Goal: Task Accomplishment & Management: Use online tool/utility

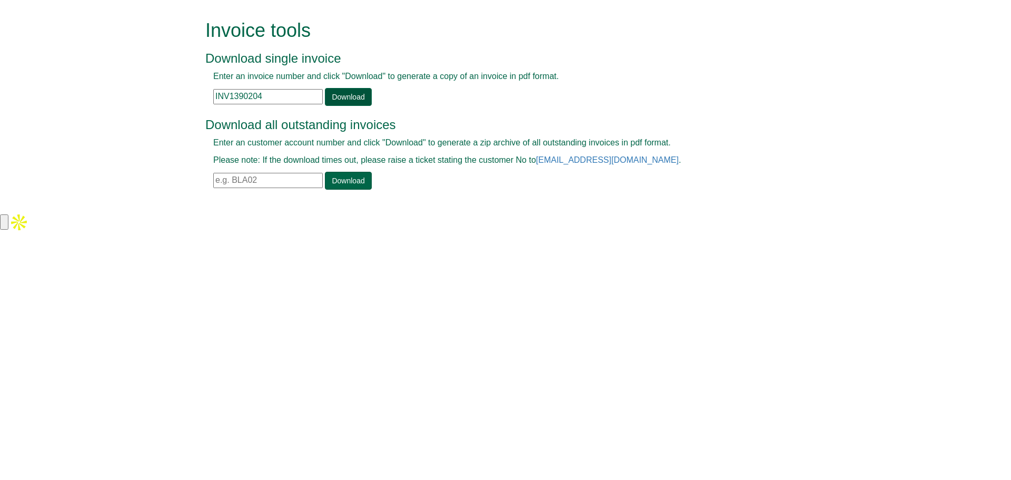
type input "INV1390204"
click at [344, 97] on link "Download" at bounding box center [348, 97] width 46 height 18
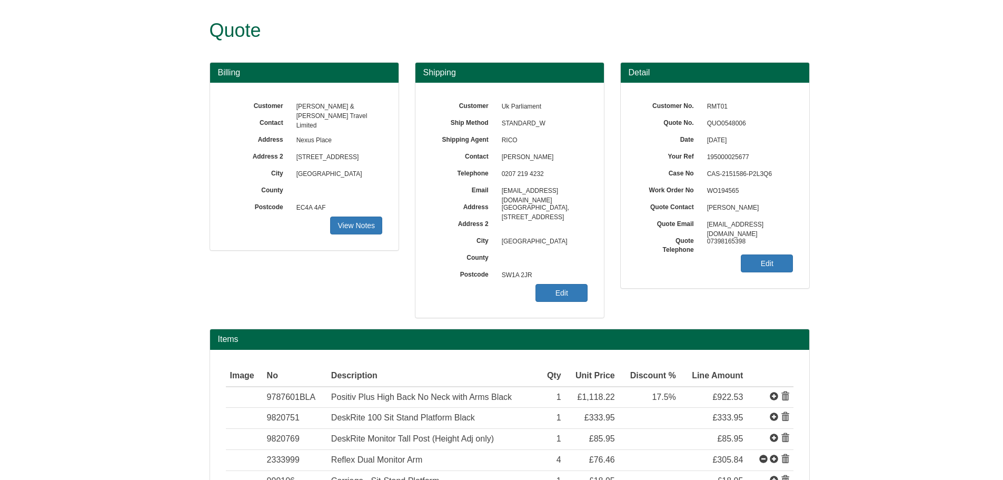
scroll to position [162, 0]
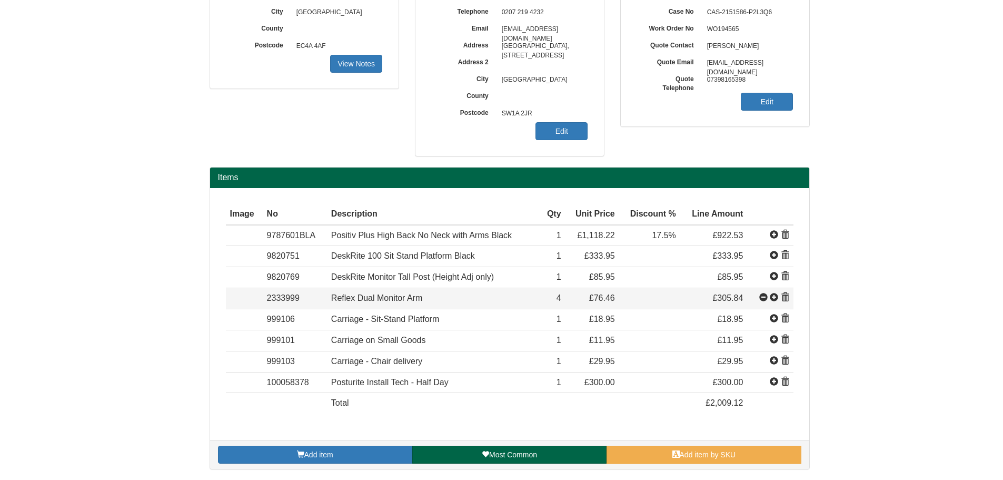
click at [774, 297] on span at bounding box center [774, 297] width 8 height 8
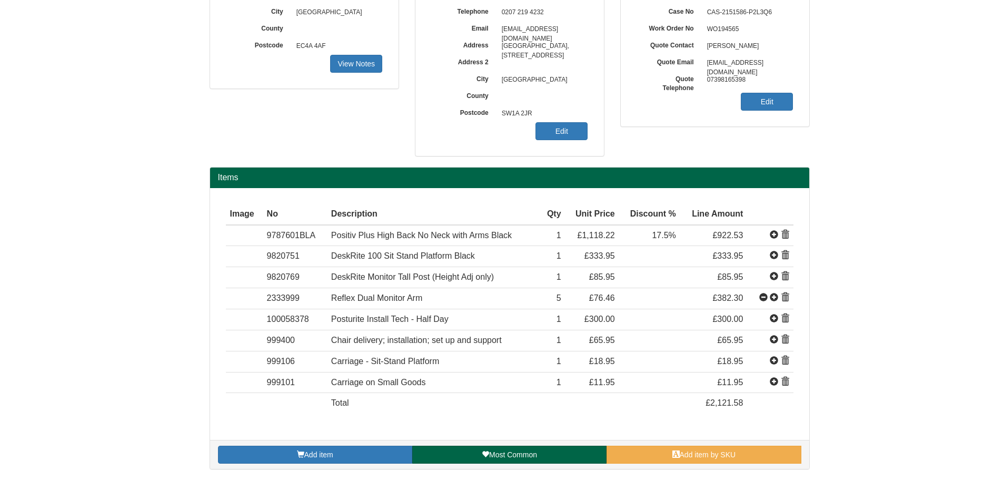
click at [774, 297] on span at bounding box center [774, 297] width 8 height 8
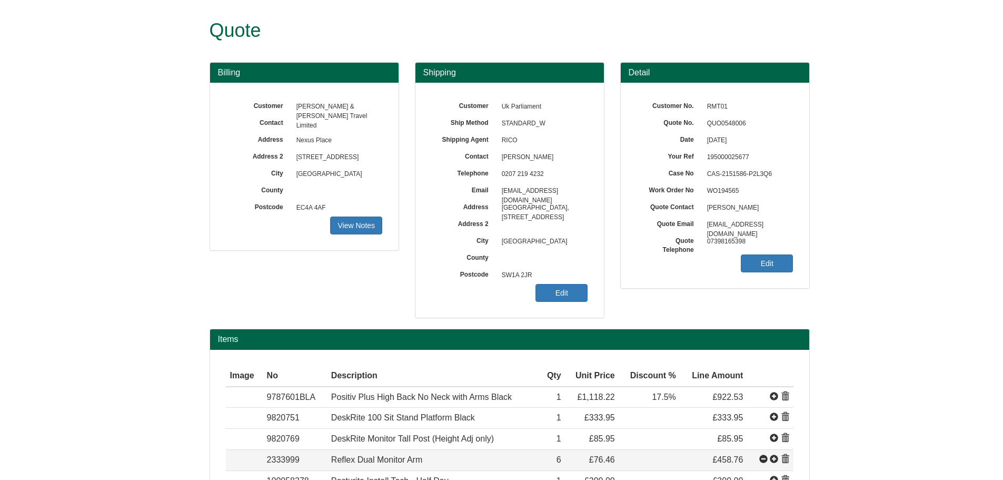
click at [763, 460] on span at bounding box center [763, 459] width 8 height 8
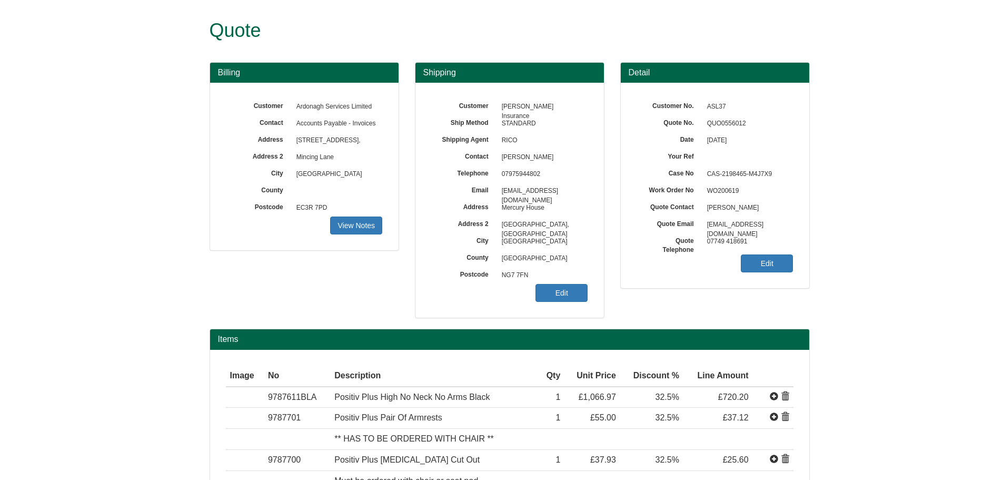
scroll to position [141, 0]
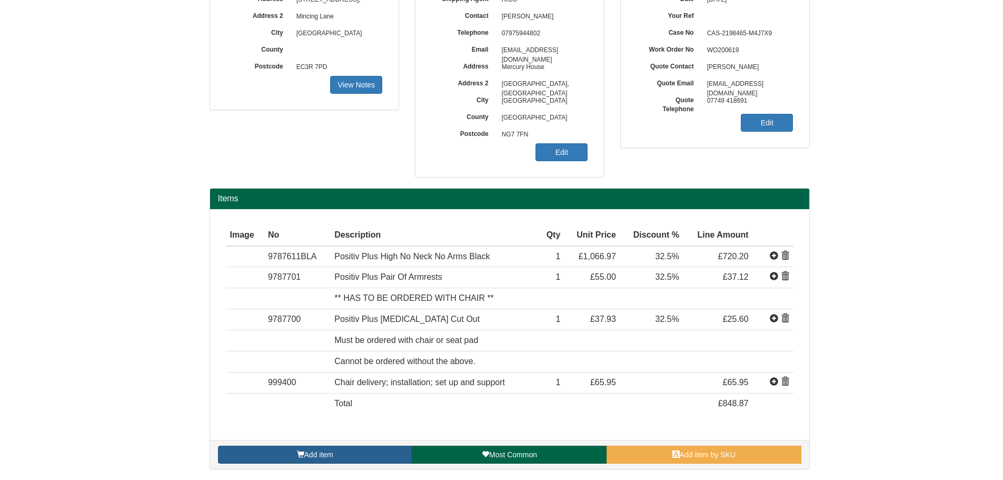
click at [352, 451] on link "Add item" at bounding box center [315, 454] width 194 height 18
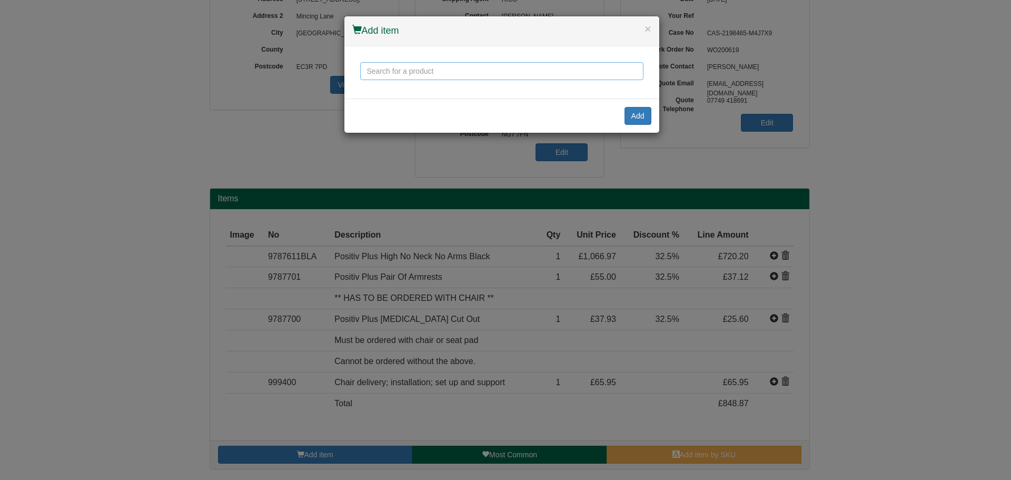
click at [434, 73] on input "text" at bounding box center [501, 71] width 283 height 18
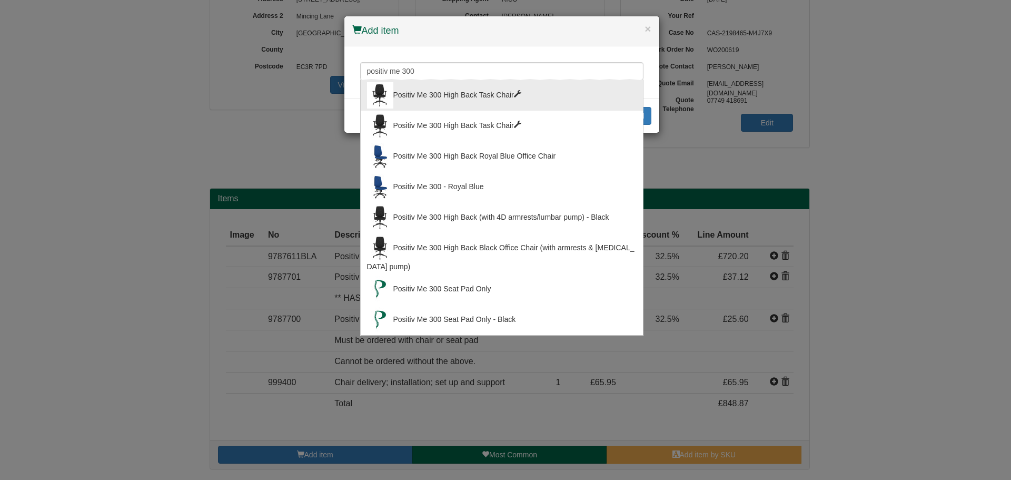
click at [440, 94] on div "Positiv Me 300 High Back Task Chair" at bounding box center [502, 95] width 270 height 26
type input "Positiv Me 300 High Back Task Chair"
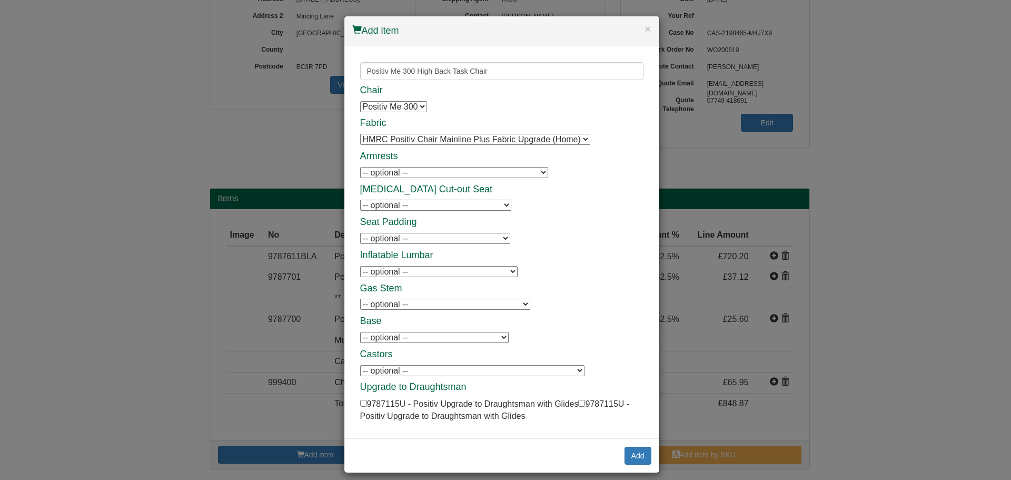
click at [402, 171] on select "-- optional -- Positiv Me 4D Armrests Positiv Me 4D Armrests Positiv Foldaway A…" at bounding box center [454, 172] width 188 height 11
select select "9784902"
click at [360, 167] on select "-- optional -- Positiv Me 4D Armrests Positiv Me 4D Armrests Positiv Foldaway A…" at bounding box center [454, 172] width 188 height 11
click at [407, 206] on select "-- optional -- Positiv Me Coccyx Cut-out Positiv Me Coccyx Cut-out" at bounding box center [435, 205] width 151 height 11
select select "9784908"
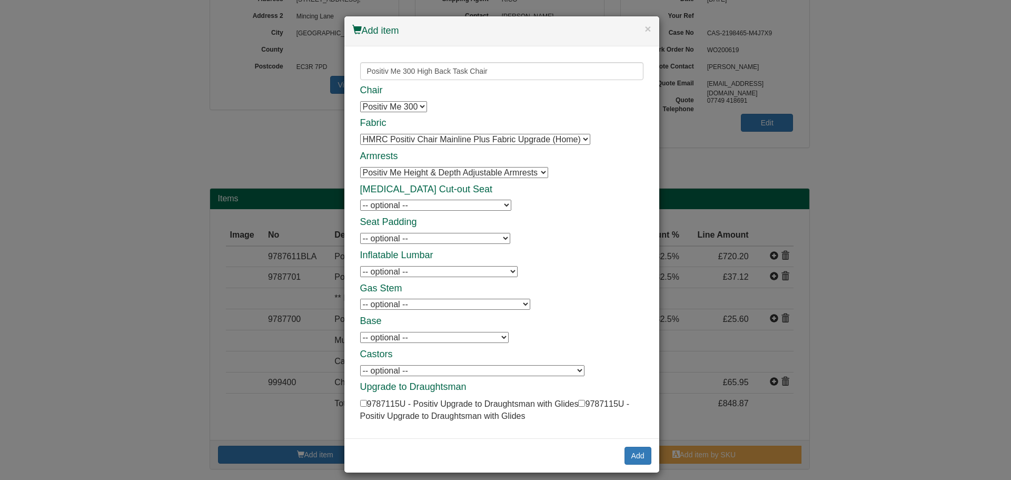
click at [360, 200] on select "-- optional -- Positiv Me Coccyx Cut-out Positiv Me Coccyx Cut-out" at bounding box center [435, 205] width 151 height 11
click at [402, 271] on select "-- optional -- Positiv Me Inflatable Lumbar Positiv Me Inflatable Lumbar" at bounding box center [438, 271] width 157 height 11
select select "9784905"
click at [360, 266] on select "-- optional -- Positiv Me Inflatable Lumbar Positiv Me Inflatable Lumbar" at bounding box center [438, 271] width 157 height 11
click at [402, 370] on select "-- optional -- Positiv Brake Loaded Castors (set of 5) Positiv Brake Loaded Cas…" at bounding box center [472, 370] width 224 height 11
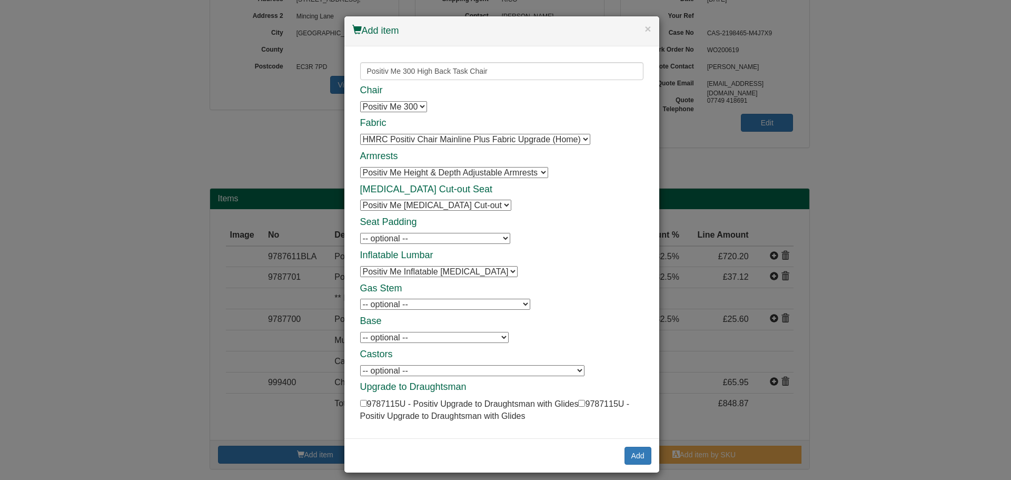
click at [403, 370] on select "-- optional -- Positiv Brake Loaded Castors (set of 5) Positiv Brake Loaded Cas…" at bounding box center [472, 370] width 224 height 11
click at [627, 457] on button "Add" at bounding box center [637, 455] width 27 height 18
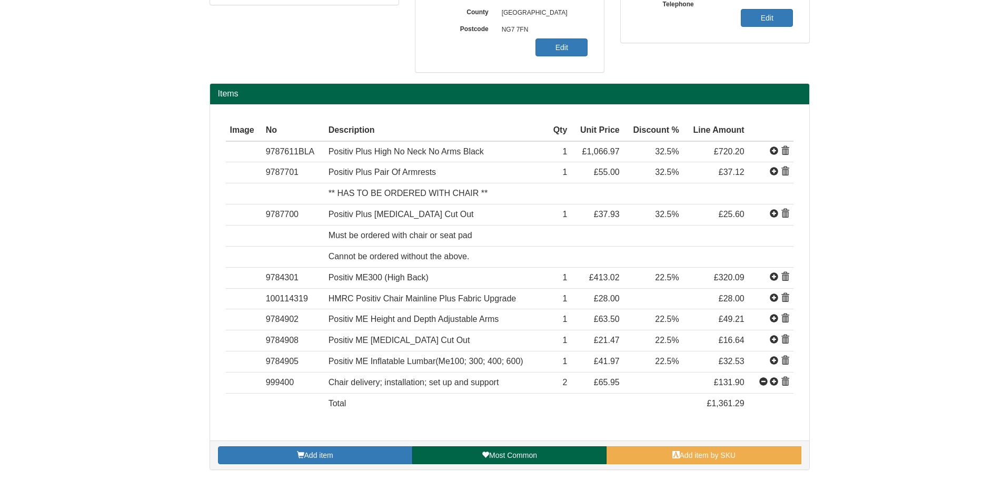
scroll to position [246, 0]
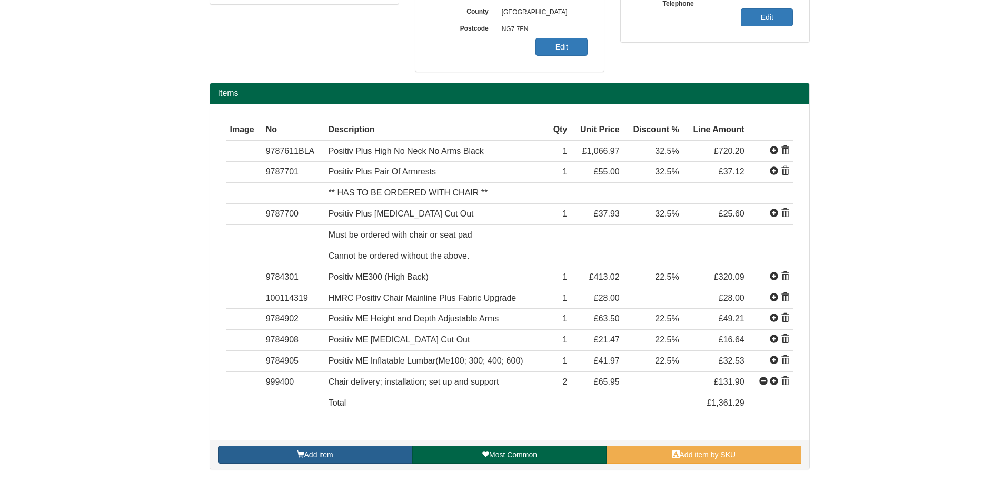
click at [385, 452] on link "Add item" at bounding box center [315, 454] width 194 height 18
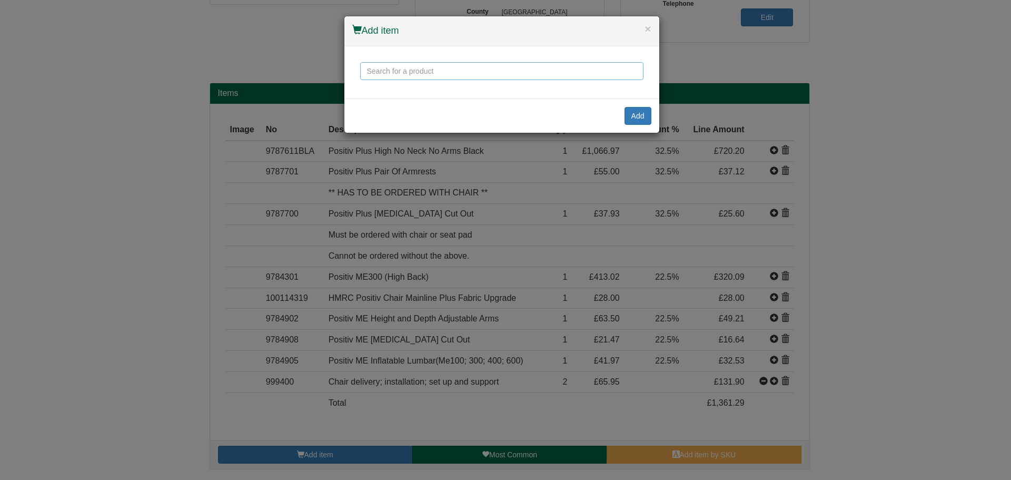
click at [440, 79] on input "text" at bounding box center [501, 71] width 283 height 18
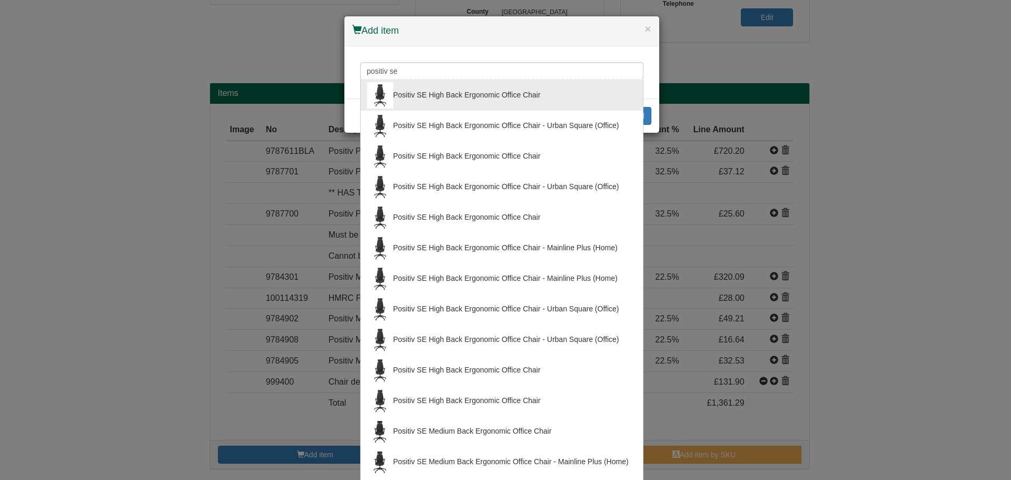
click at [439, 91] on div "Positiv SE High Back Ergonomic Office Chair" at bounding box center [502, 95] width 270 height 26
type input "Positiv SE High Back Ergonomic Office Chair"
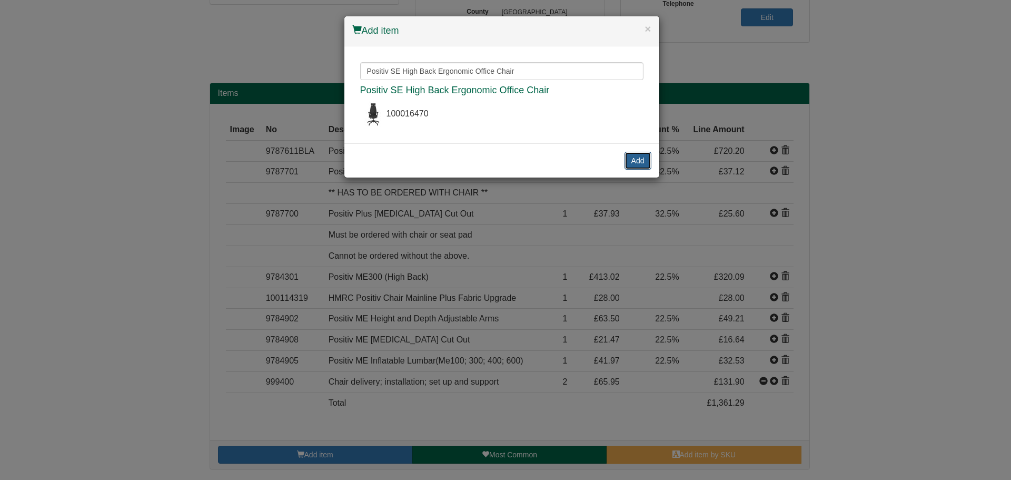
click at [642, 162] on button "Add" at bounding box center [637, 161] width 27 height 18
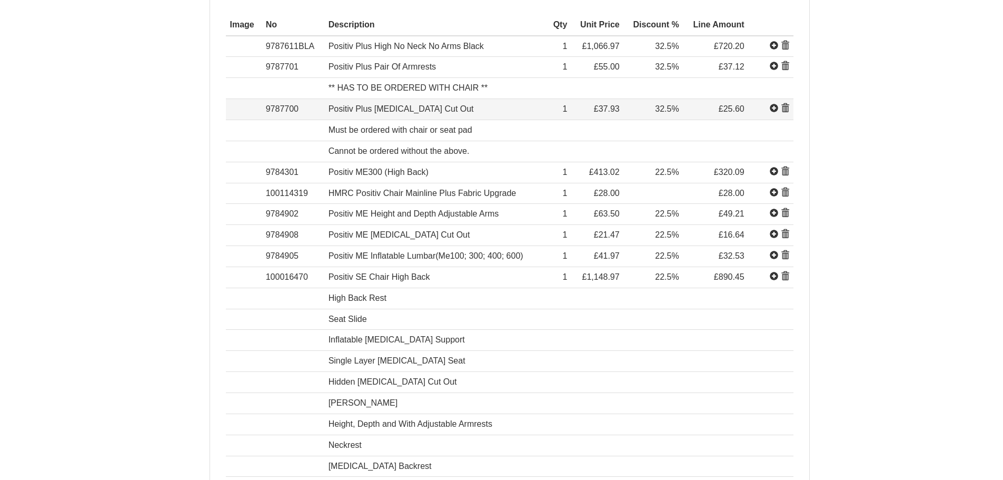
scroll to position [351, 0]
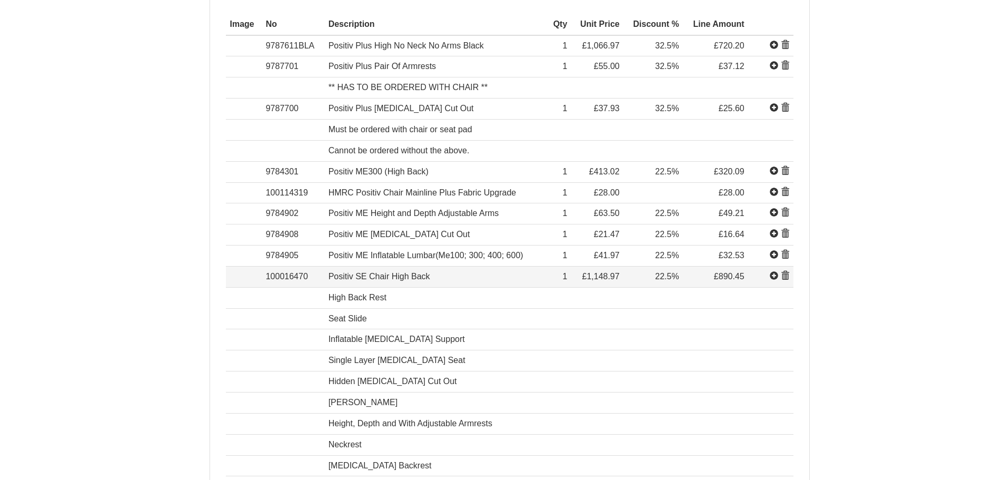
click at [785, 275] on span at bounding box center [785, 276] width 8 height 8
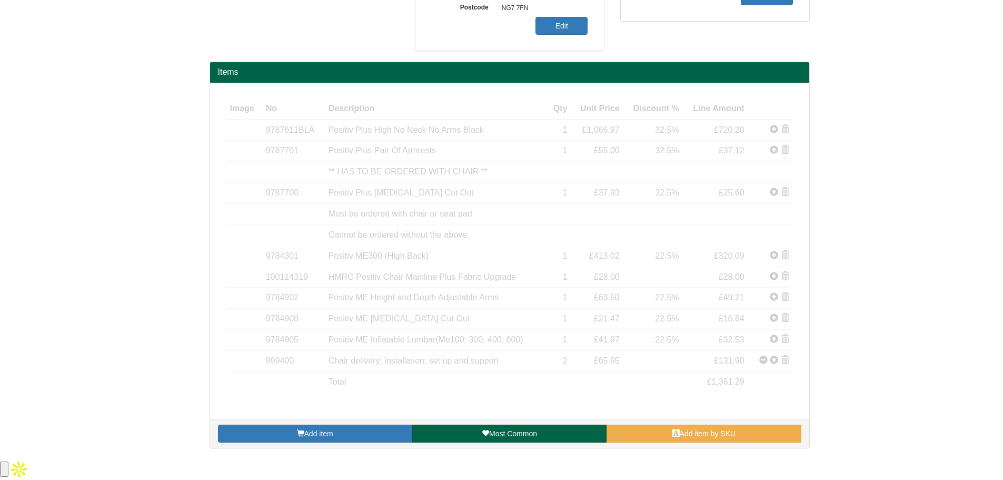
scroll to position [246, 0]
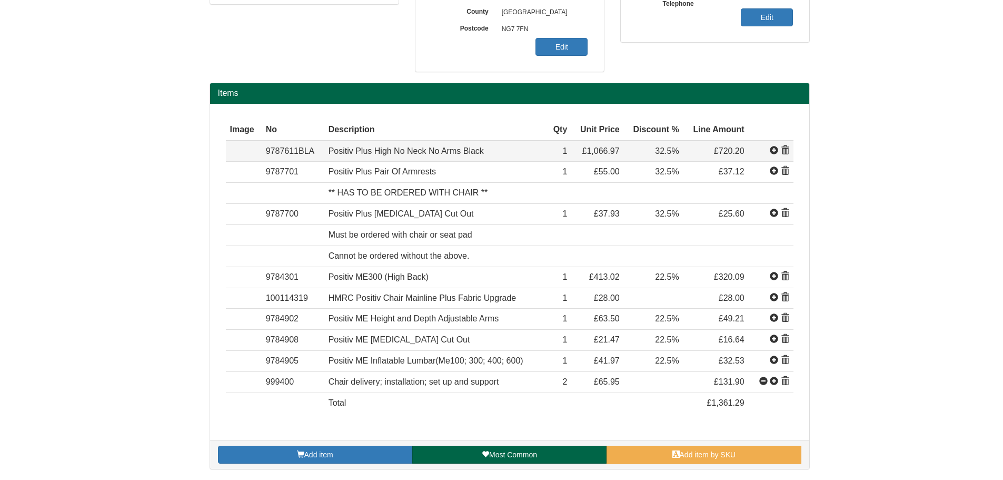
click at [786, 148] on span at bounding box center [785, 150] width 8 height 8
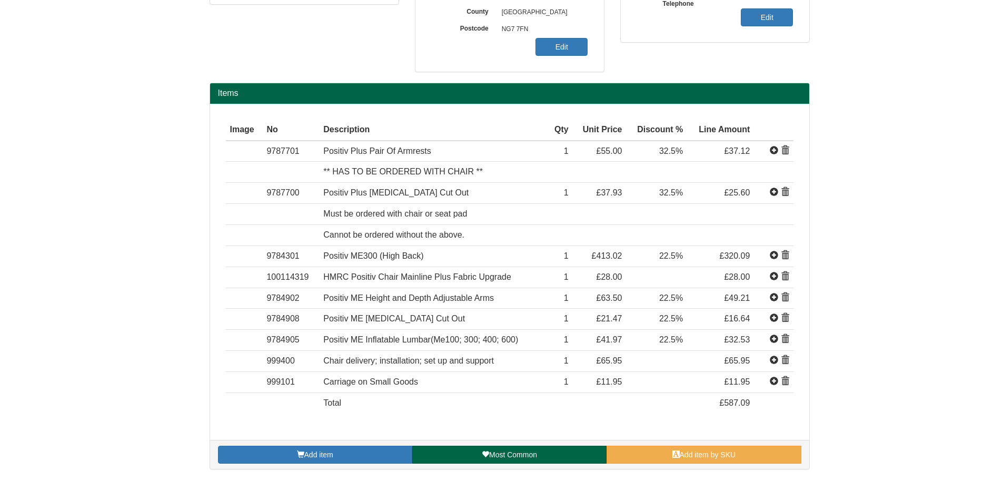
click at [786, 148] on span at bounding box center [785, 150] width 8 height 8
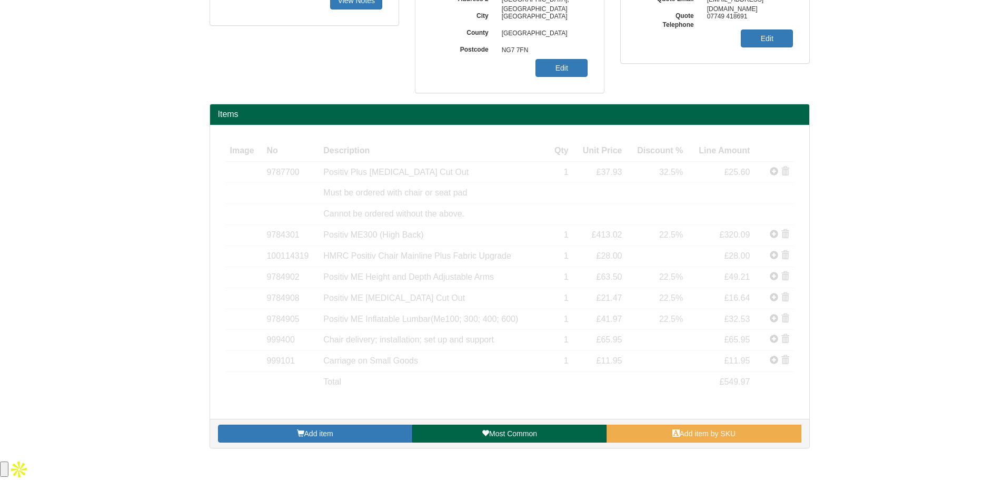
scroll to position [204, 0]
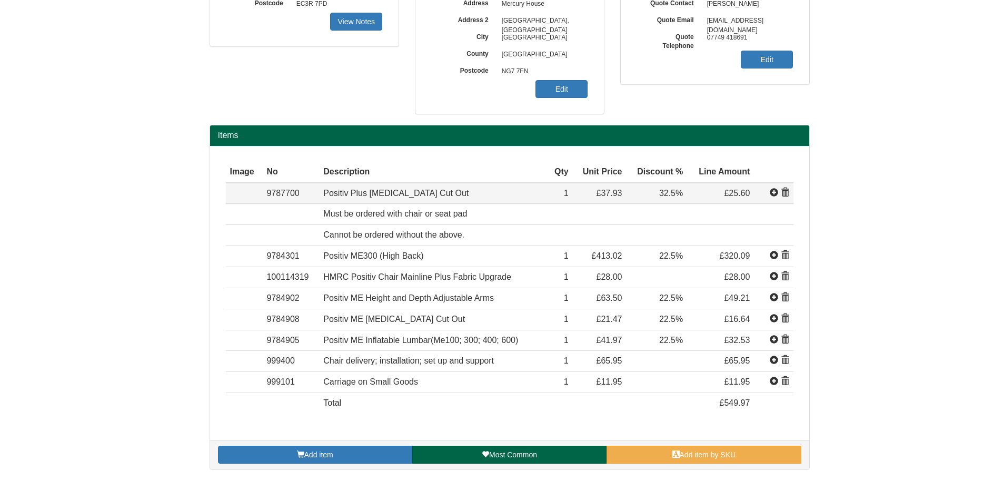
click at [785, 191] on span at bounding box center [785, 192] width 8 height 8
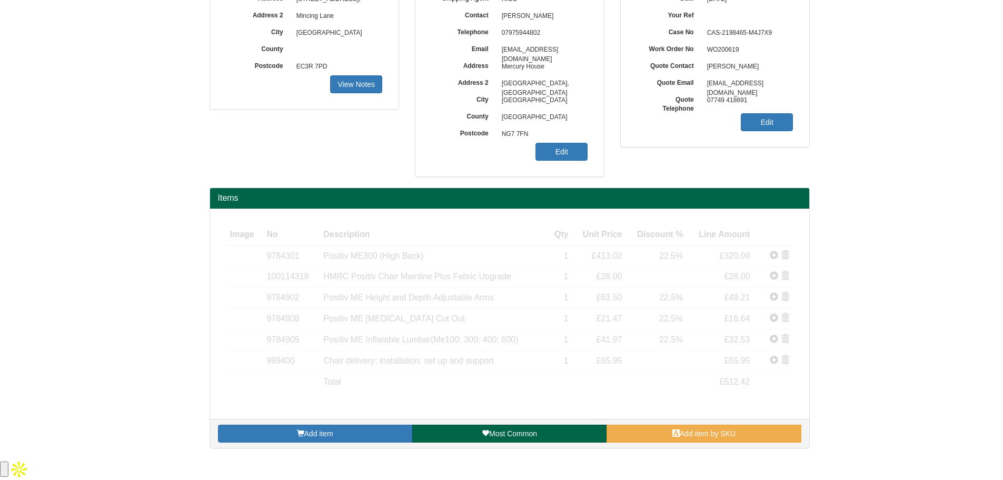
scroll to position [120, 0]
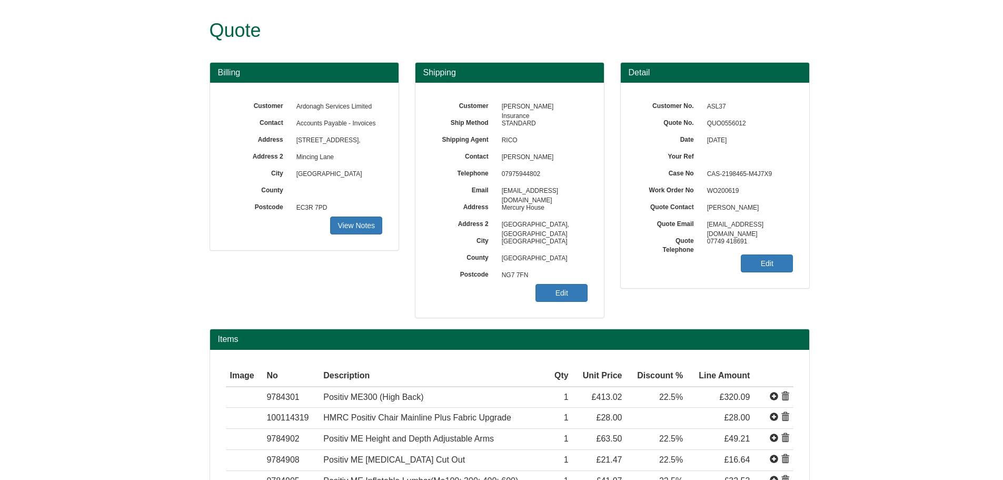
scroll to position [120, 0]
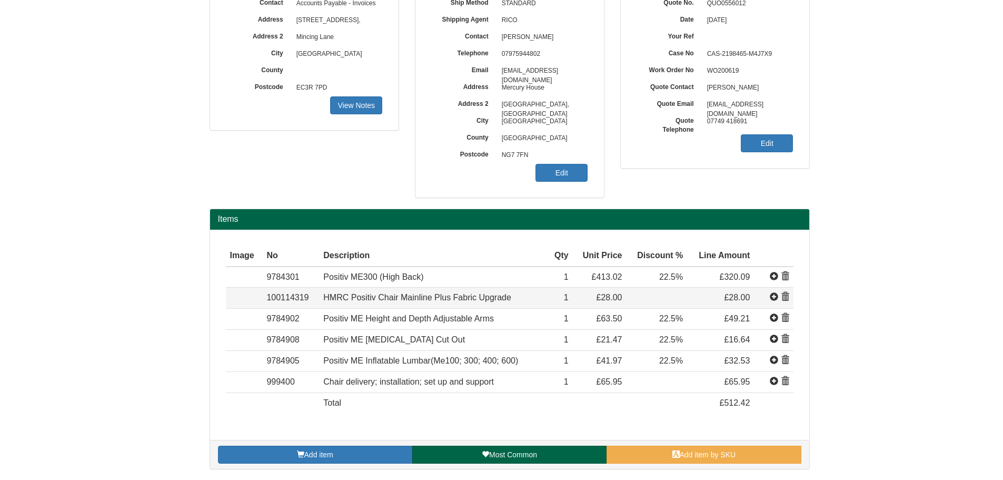
click at [787, 295] on span at bounding box center [785, 297] width 8 height 8
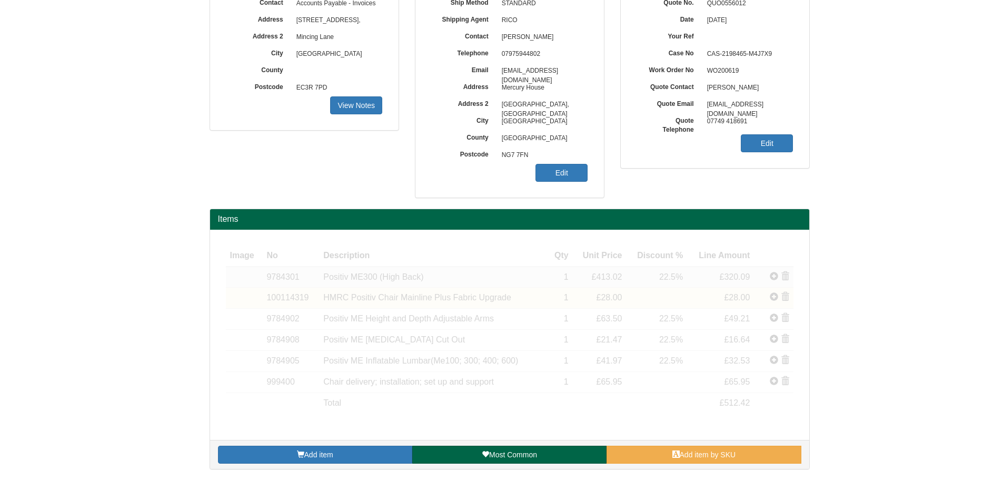
scroll to position [99, 0]
